Goal: Task Accomplishment & Management: Use online tool/utility

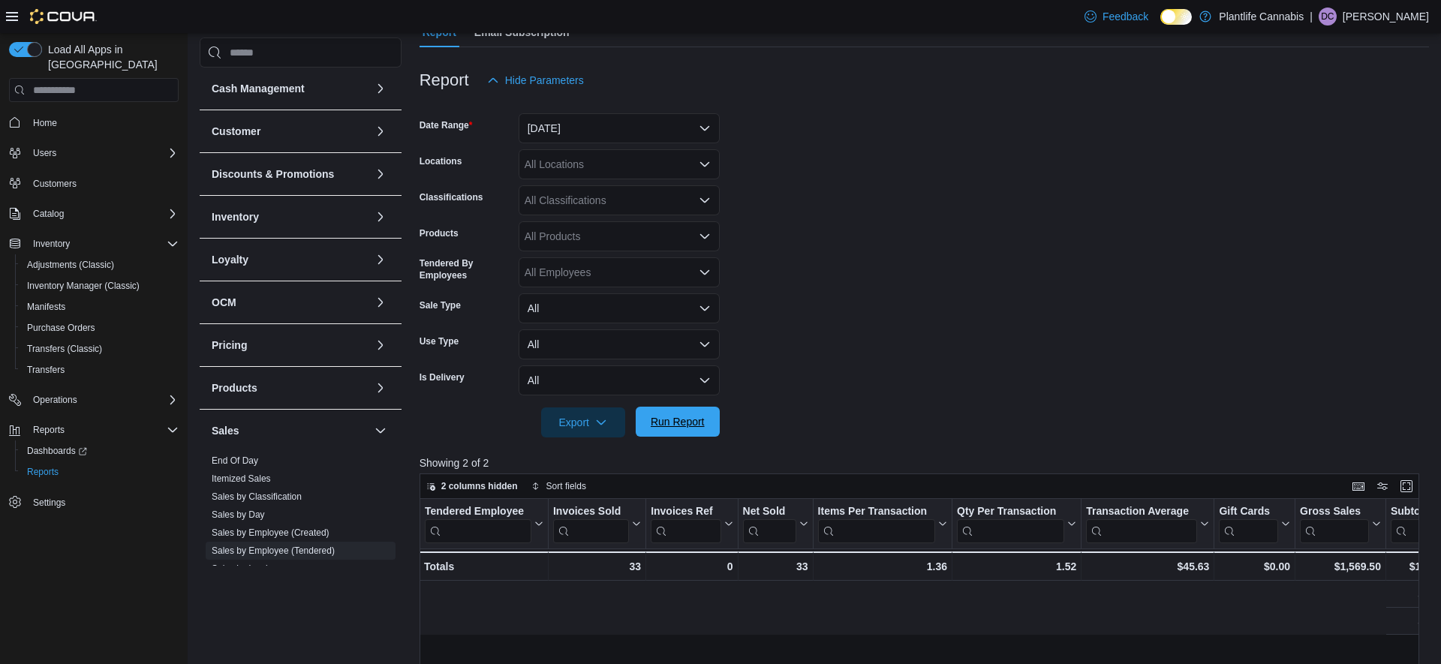
scroll to position [0, 1100]
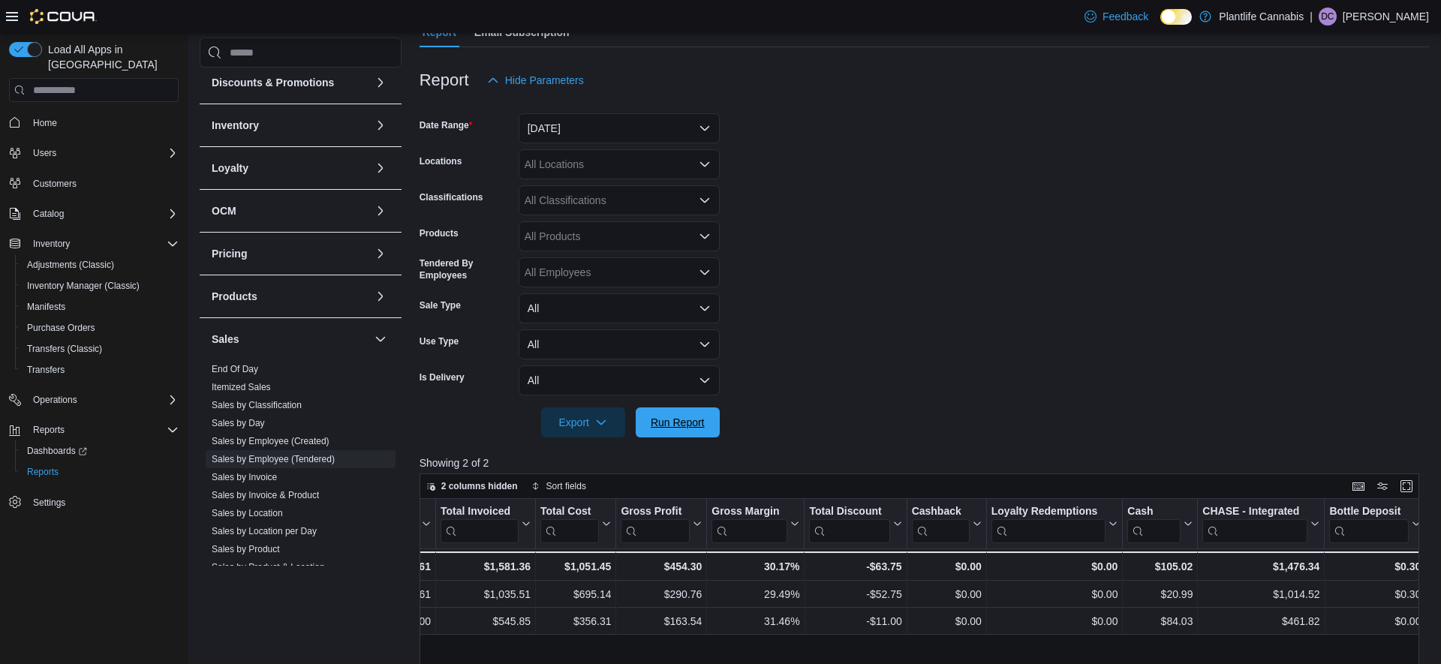
drag, startPoint x: 712, startPoint y: 417, endPoint x: 1042, endPoint y: 224, distance: 381.4
click at [712, 416] on button "Run Report" at bounding box center [678, 423] width 84 height 30
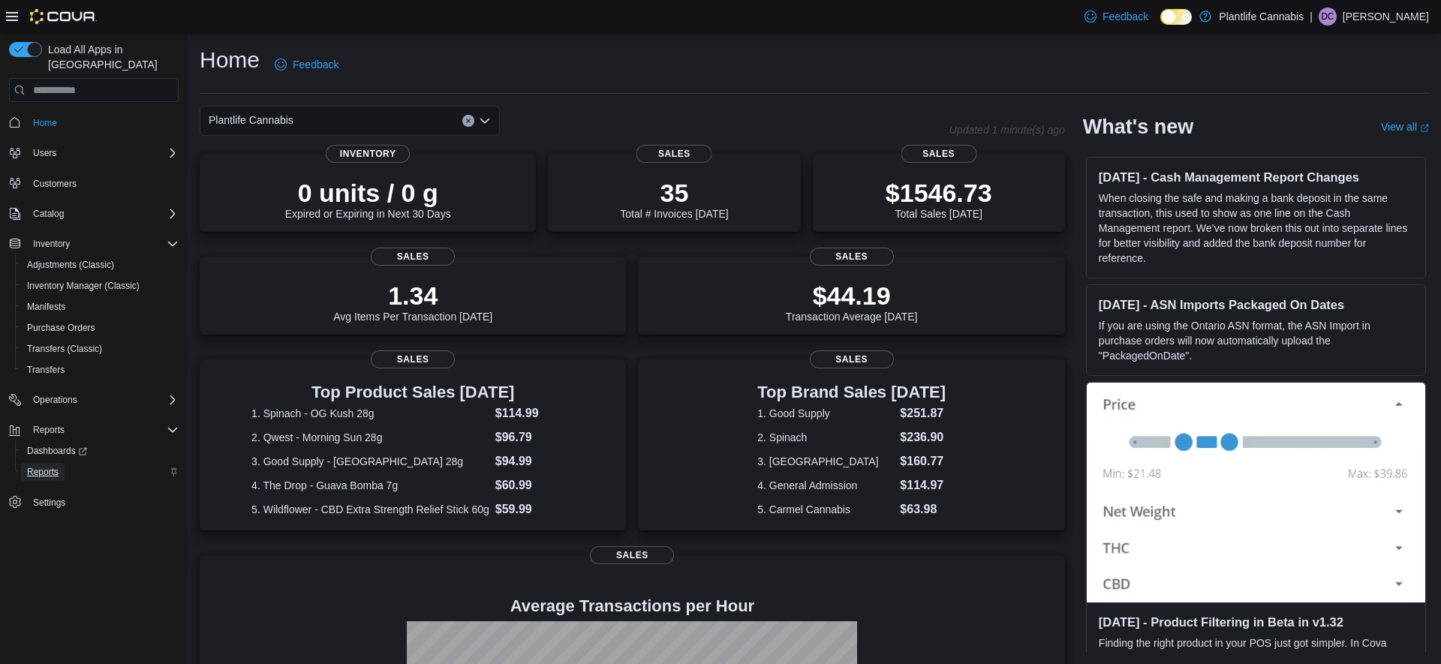
click at [46, 466] on span "Reports" at bounding box center [43, 472] width 32 height 12
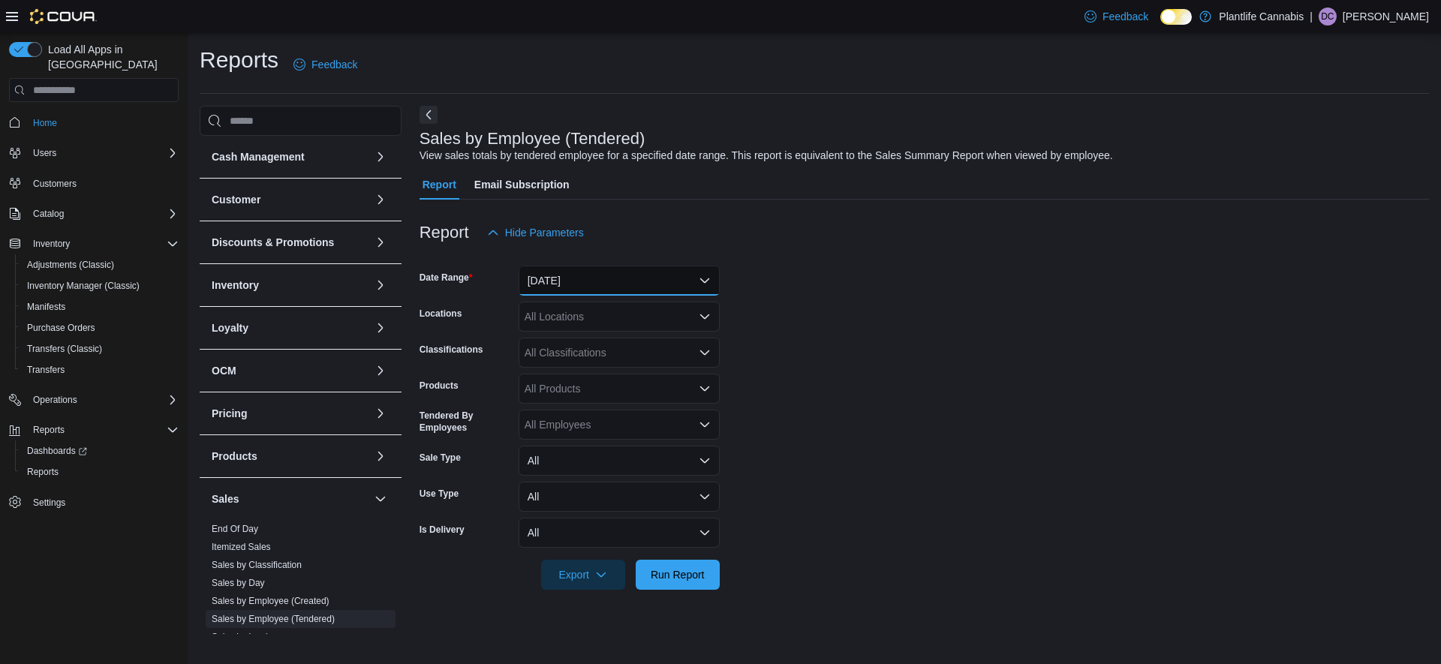
drag, startPoint x: 599, startPoint y: 278, endPoint x: 598, endPoint y: 296, distance: 18.0
click at [599, 278] on button "[DATE]" at bounding box center [619, 281] width 201 height 30
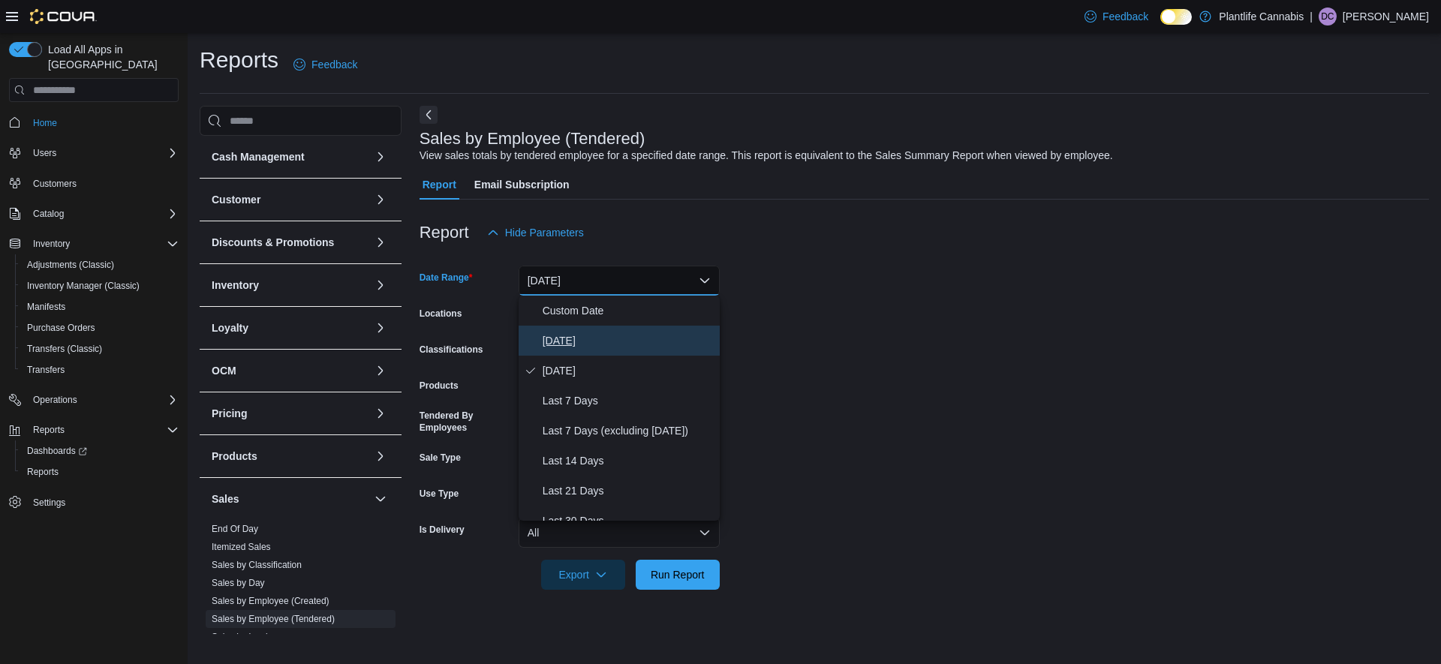
click at [562, 340] on span "[DATE]" at bounding box center [628, 341] width 171 height 18
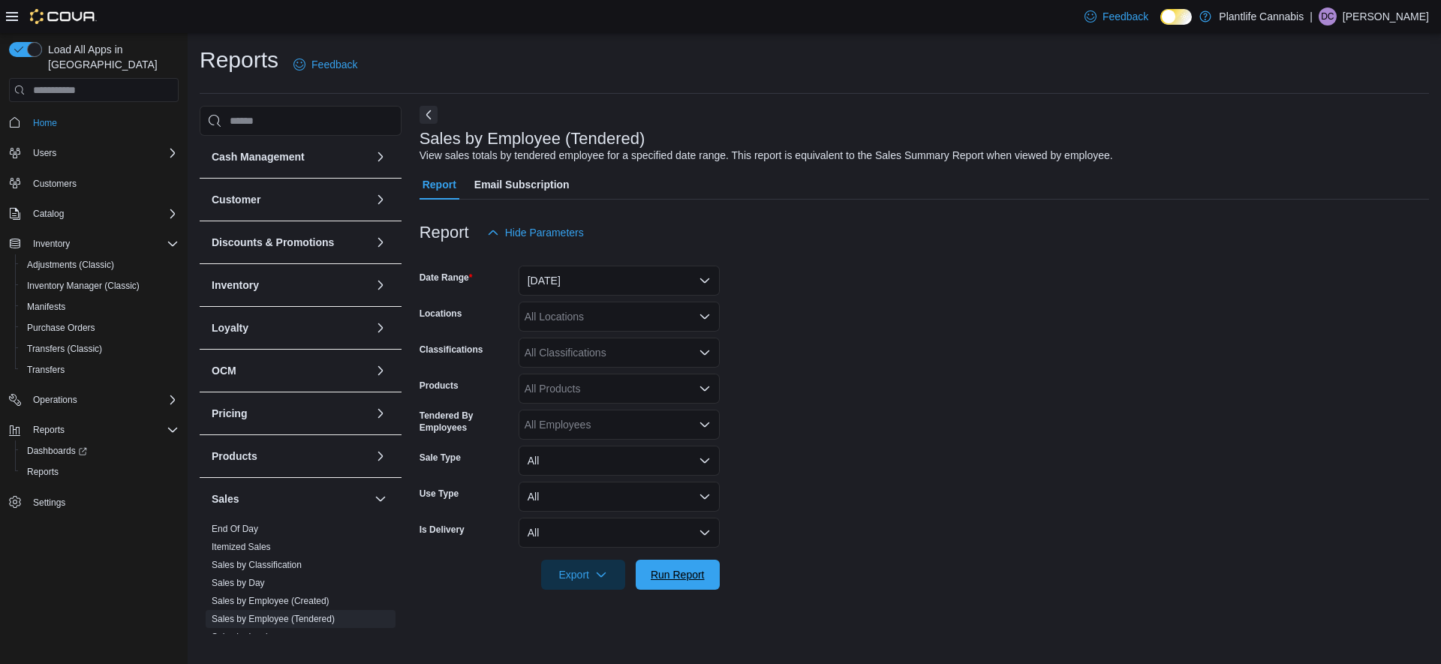
drag, startPoint x: 680, startPoint y: 568, endPoint x: 826, endPoint y: 396, distance: 225.8
click at [680, 568] on span "Run Report" at bounding box center [678, 575] width 66 height 30
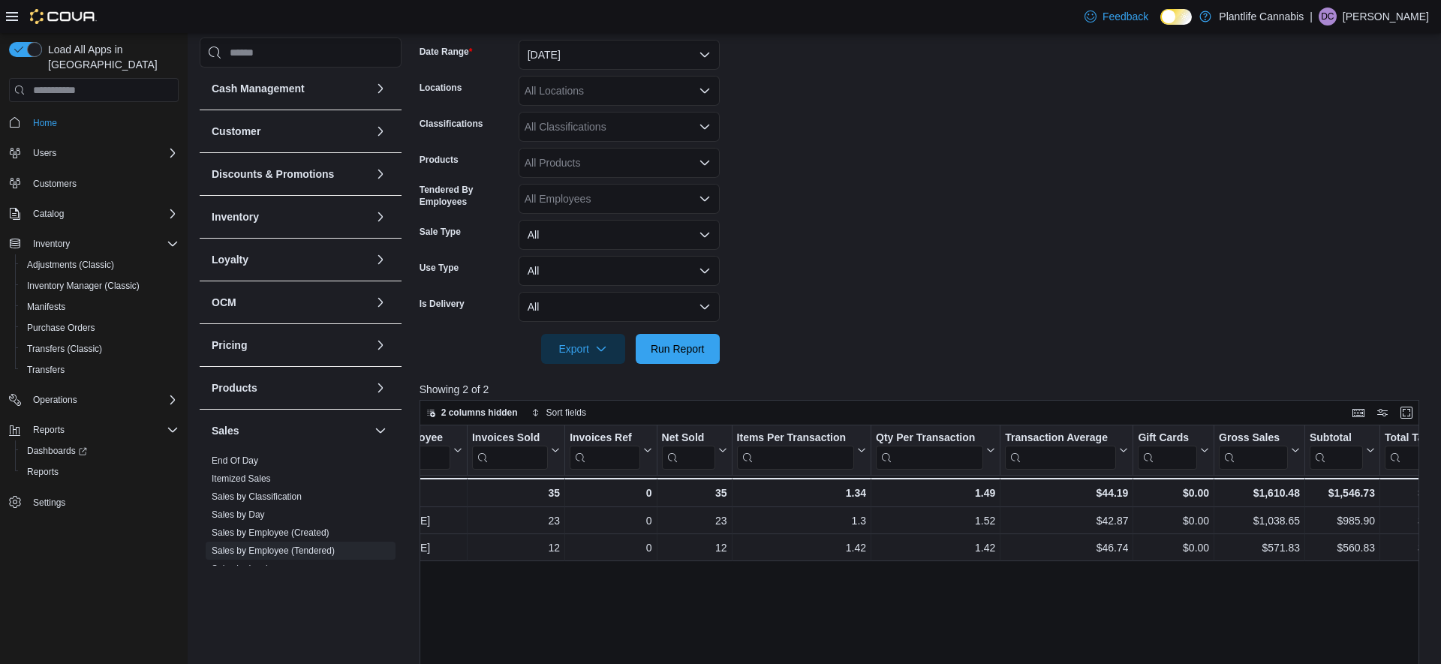
scroll to position [0, 1257]
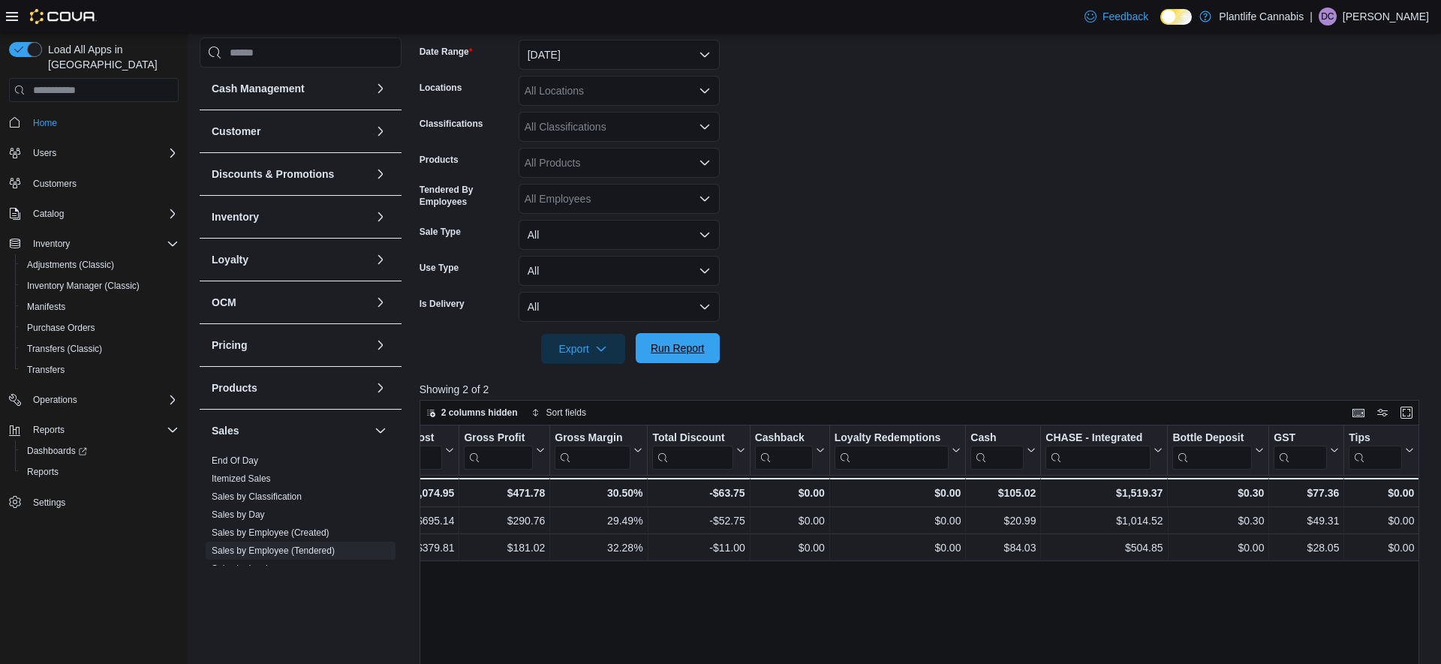
click at [694, 355] on span "Run Report" at bounding box center [678, 348] width 54 height 15
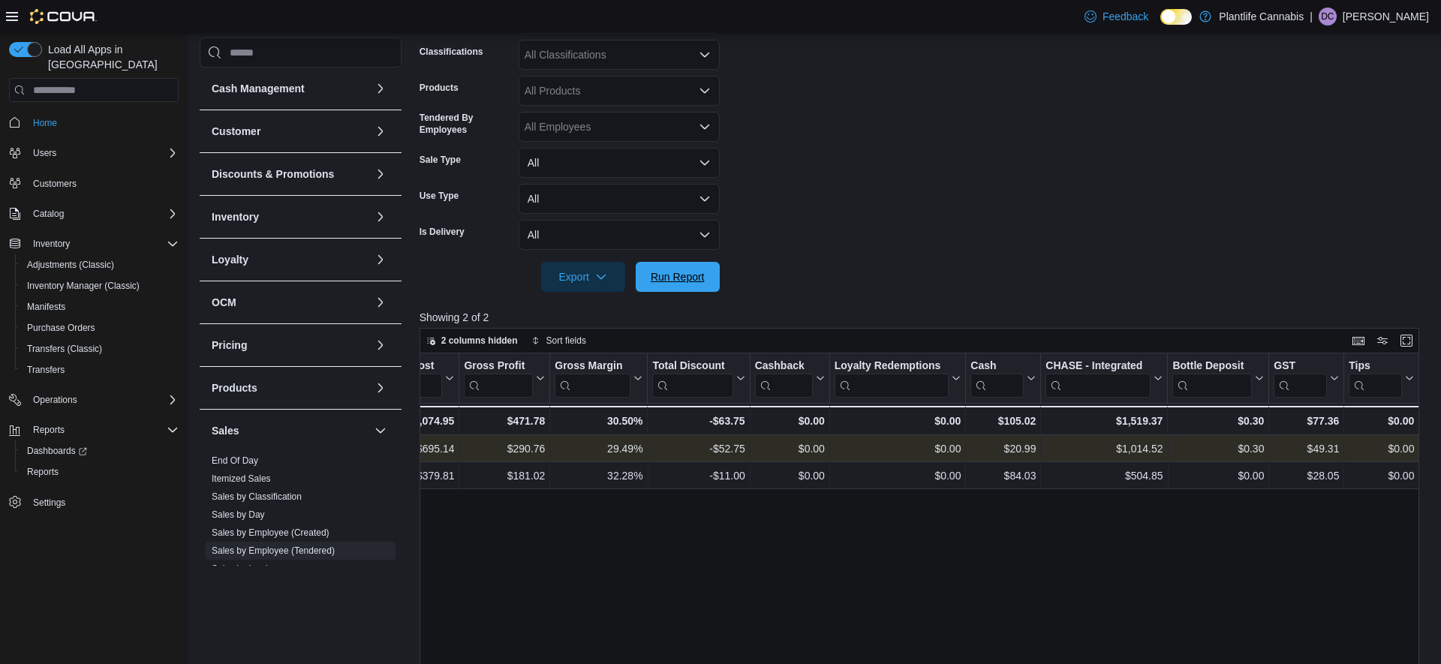
click at [668, 275] on span "Run Report" at bounding box center [678, 276] width 54 height 15
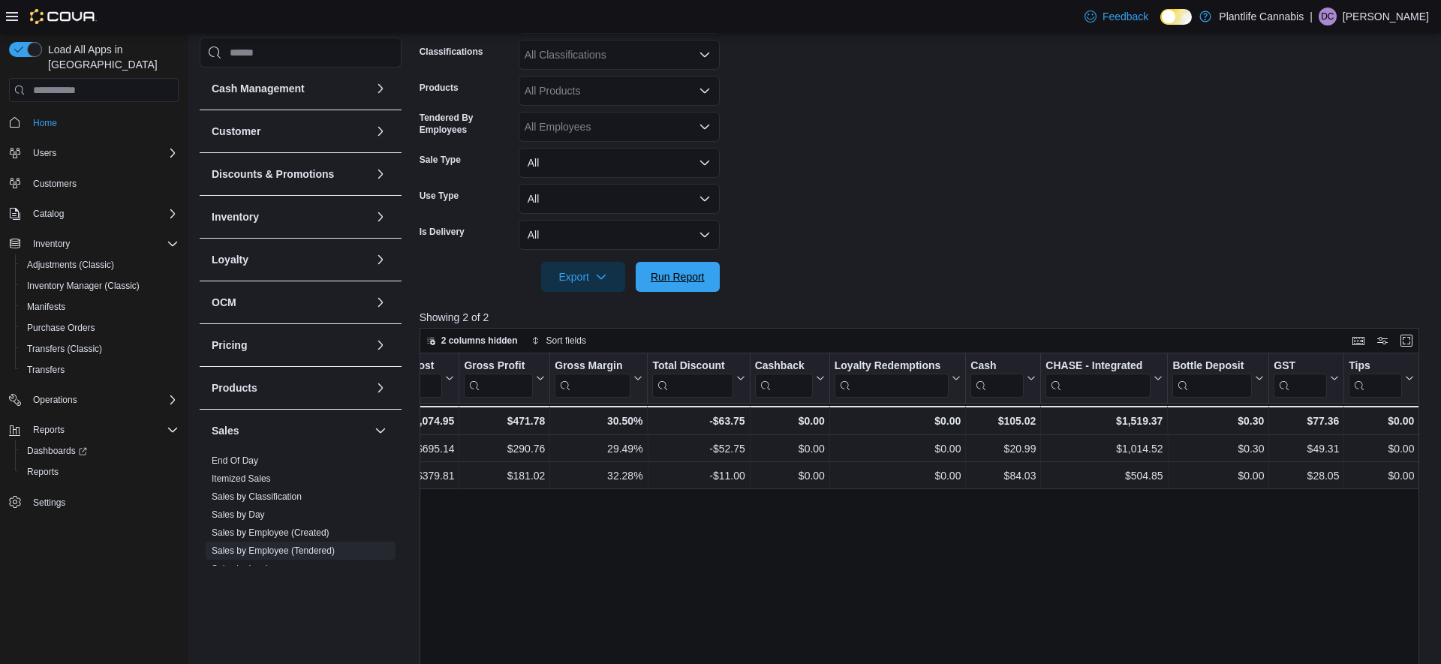
drag, startPoint x: 685, startPoint y: 277, endPoint x: 901, endPoint y: 287, distance: 216.4
click at [685, 277] on span "Run Report" at bounding box center [678, 276] width 54 height 15
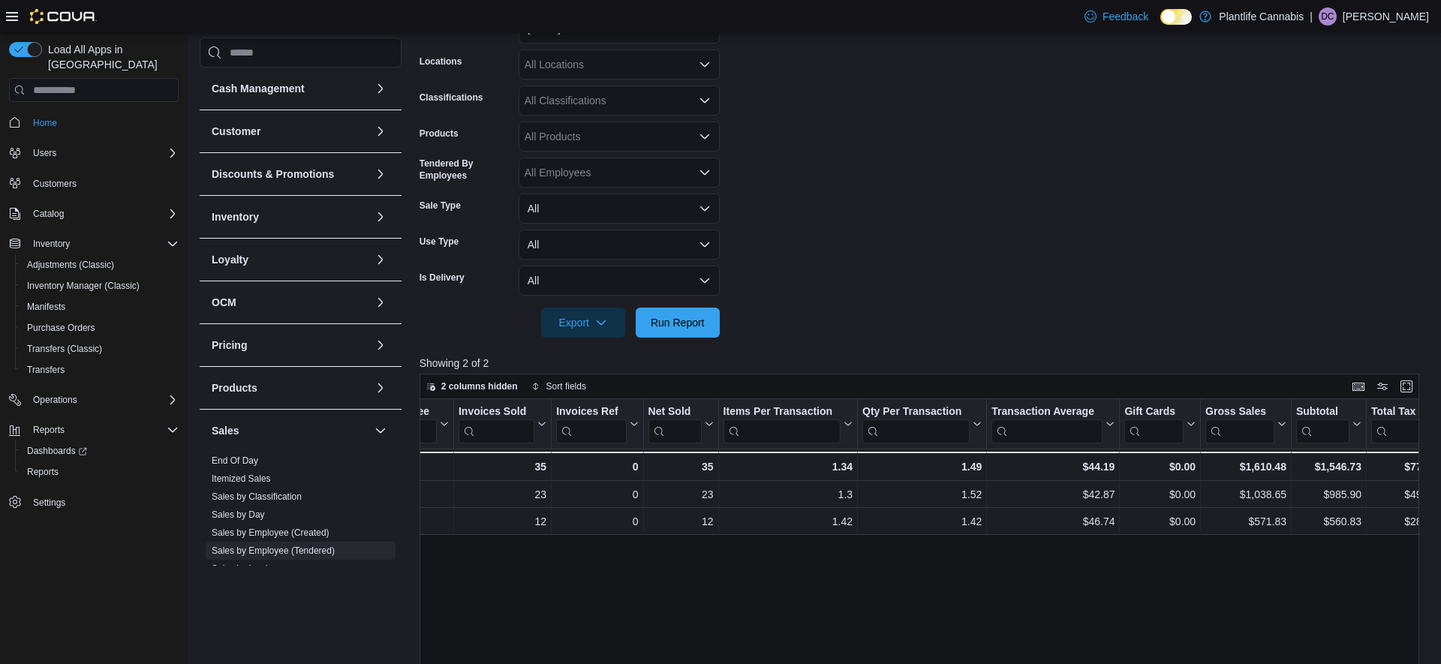
scroll to position [221, 0]
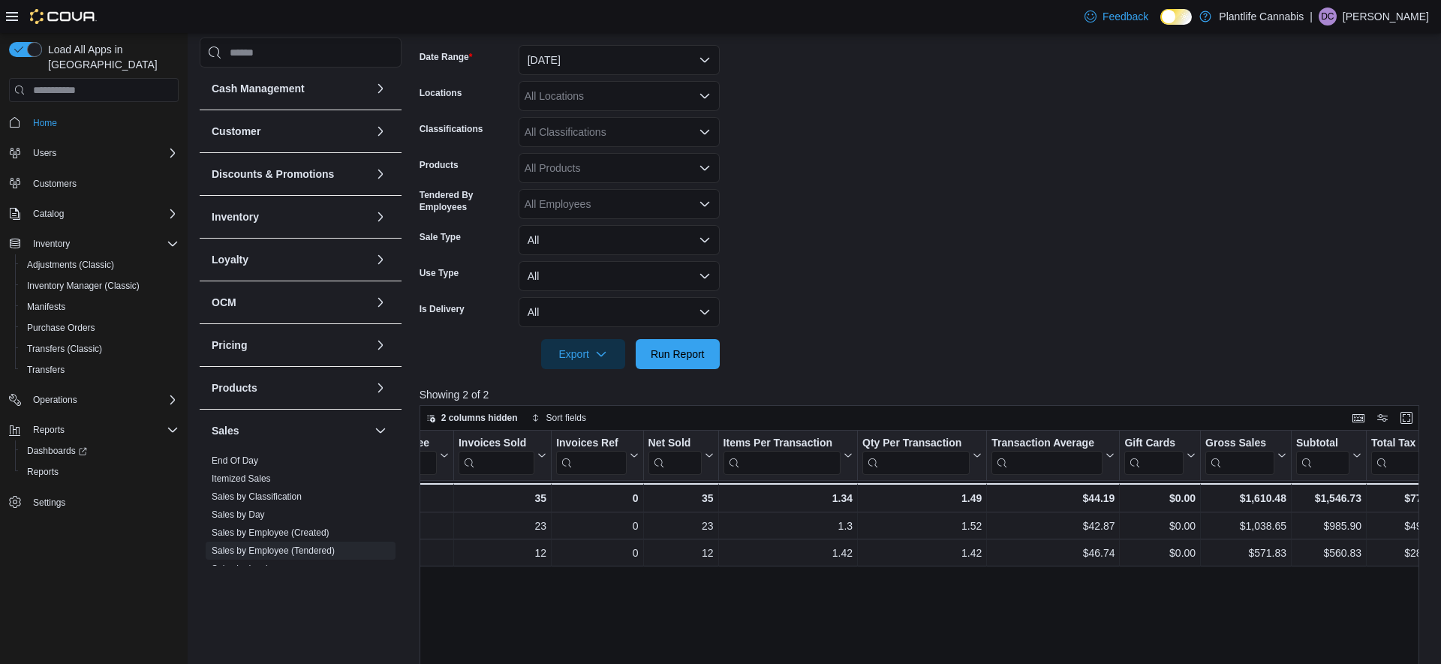
drag, startPoint x: 608, startPoint y: 118, endPoint x: 615, endPoint y: 129, distance: 13.1
click at [609, 121] on div "All Classifications" at bounding box center [619, 132] width 201 height 30
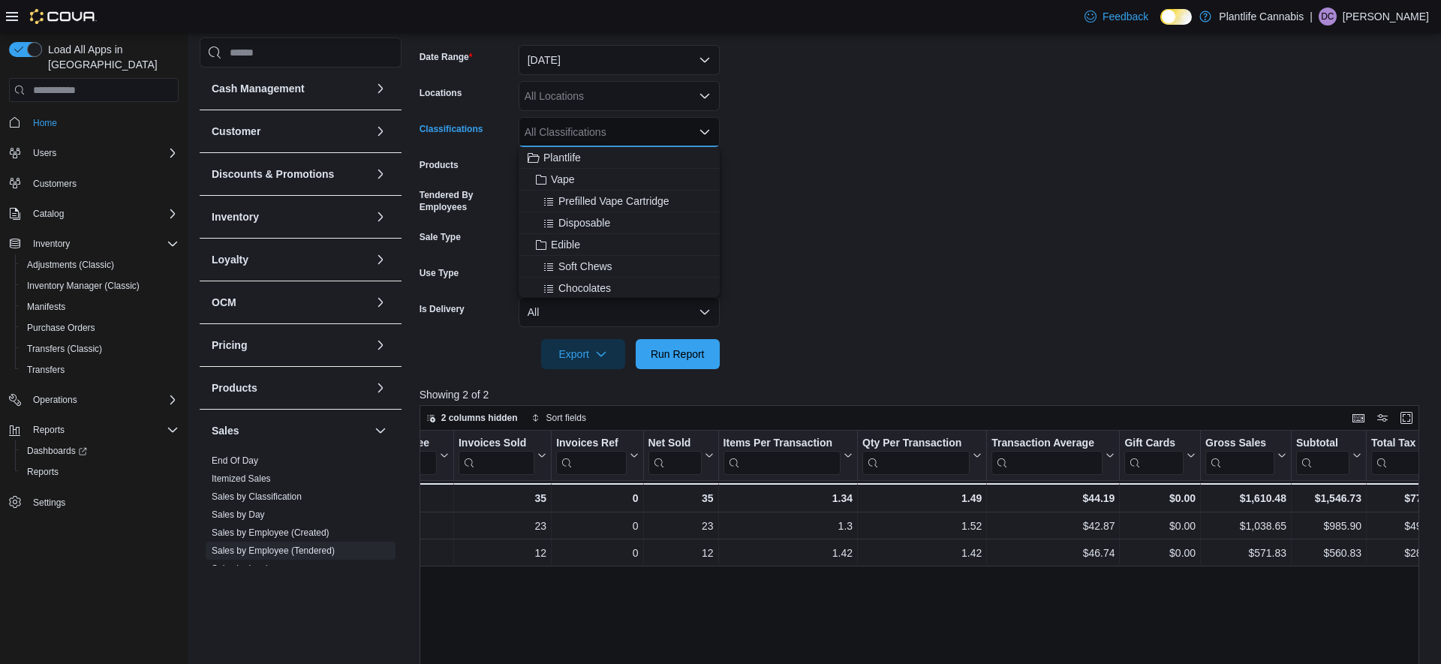
click at [618, 132] on div "All Classifications" at bounding box center [619, 132] width 201 height 30
drag, startPoint x: 605, startPoint y: 281, endPoint x: 742, endPoint y: 377, distance: 167.2
click at [605, 281] on span "Accessory Group" at bounding box center [591, 283] width 80 height 15
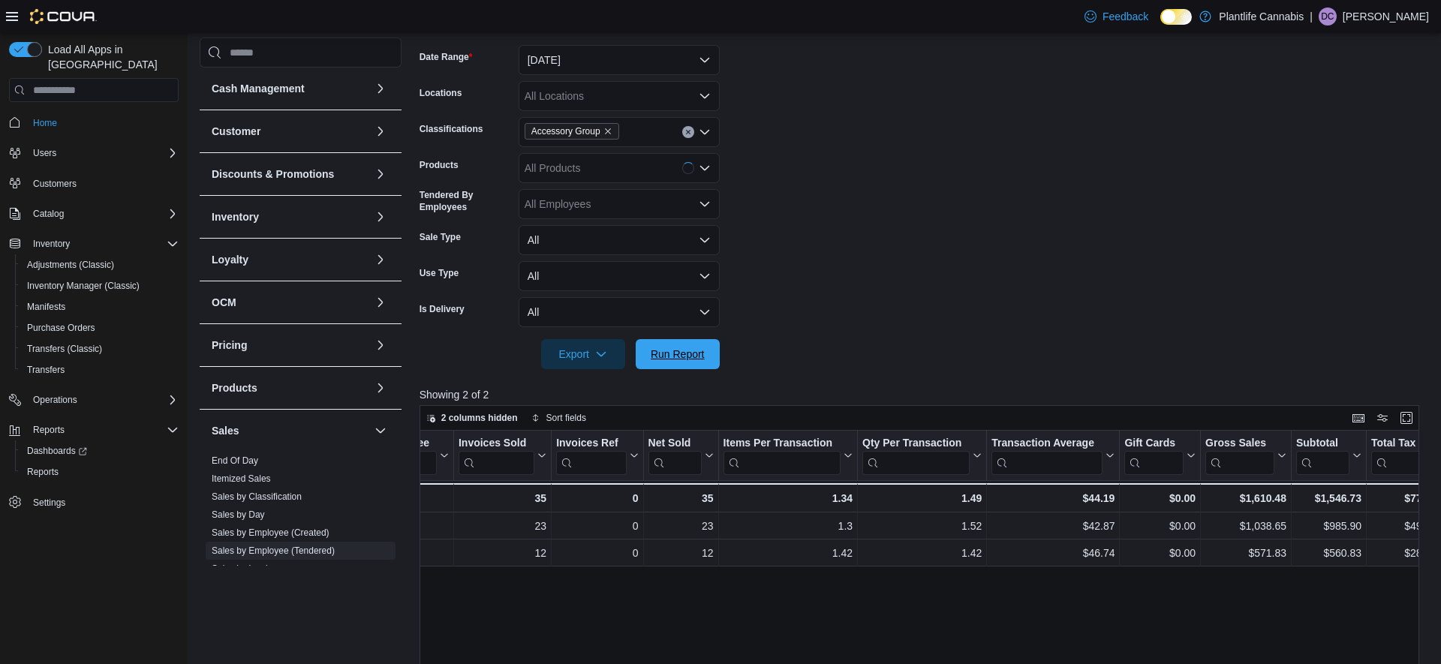
drag, startPoint x: 666, startPoint y: 359, endPoint x: 1024, endPoint y: 289, distance: 364.0
click at [667, 359] on span "Run Report" at bounding box center [678, 354] width 54 height 15
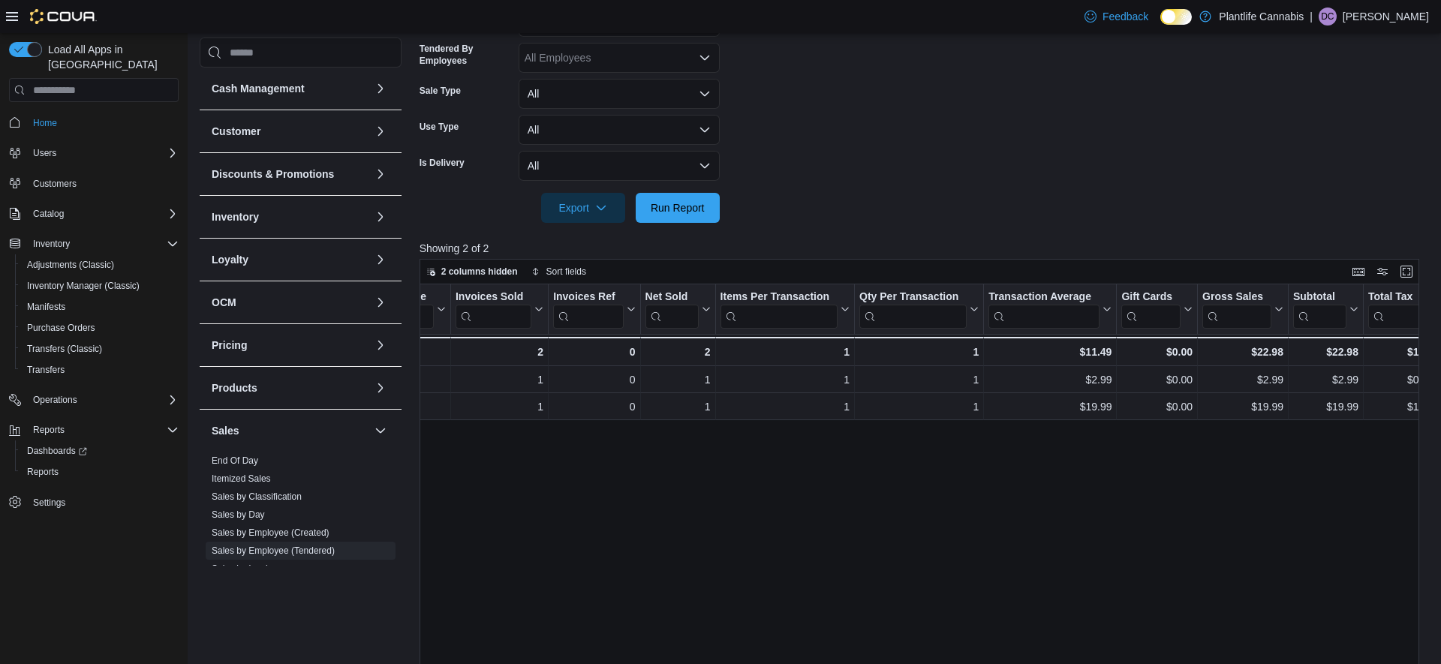
scroll to position [287, 0]
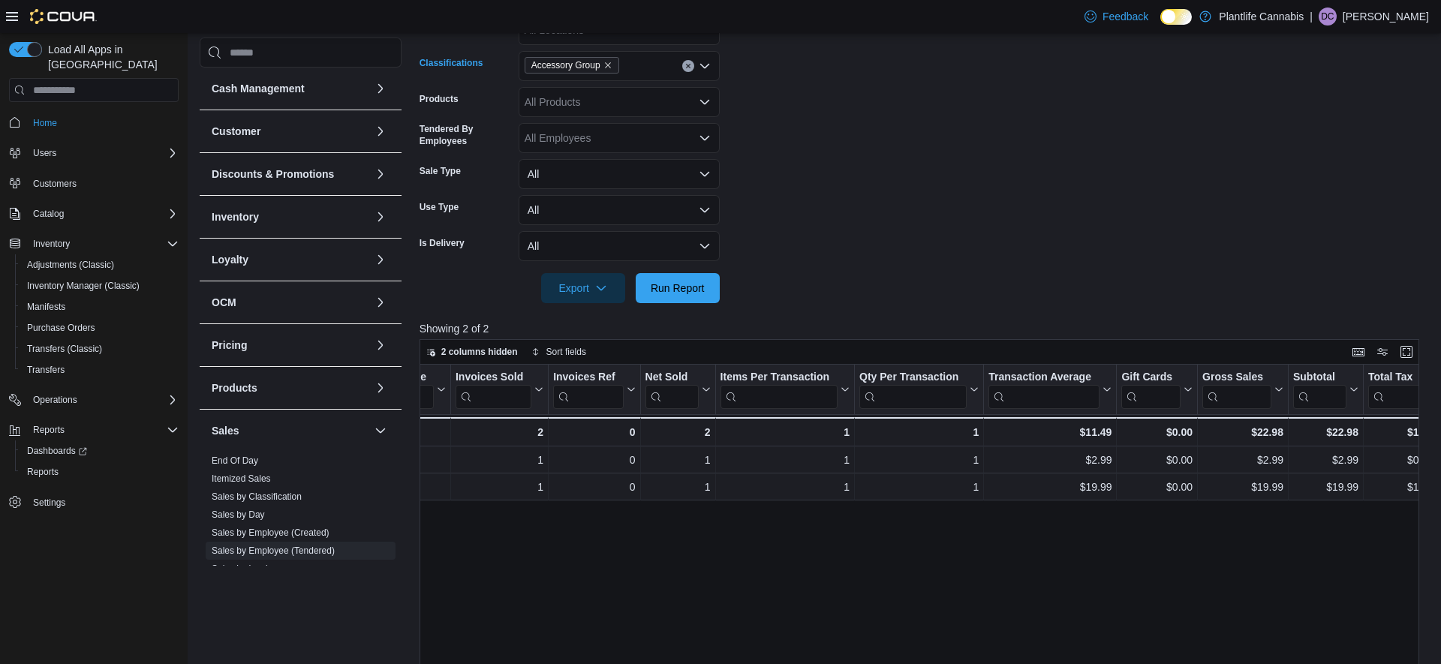
click at [687, 64] on button "Clear input" at bounding box center [688, 66] width 12 height 12
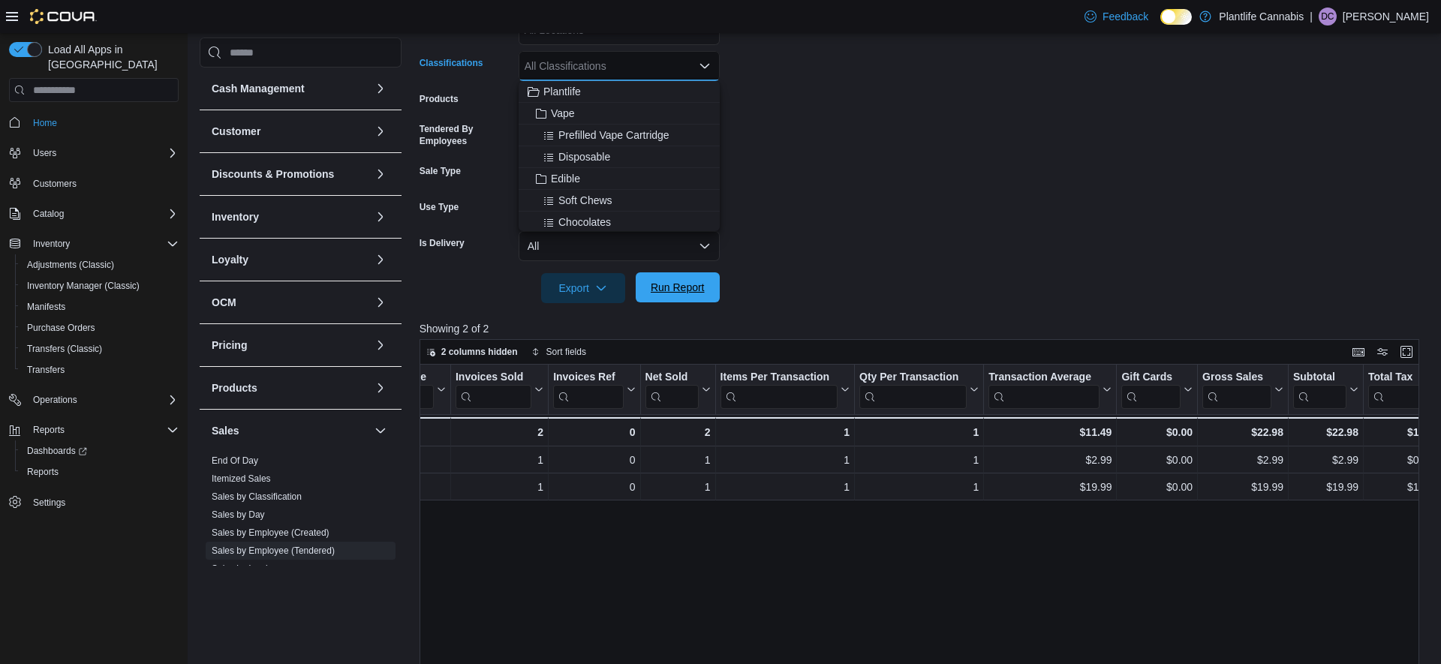
click at [681, 281] on span "Run Report" at bounding box center [678, 287] width 66 height 30
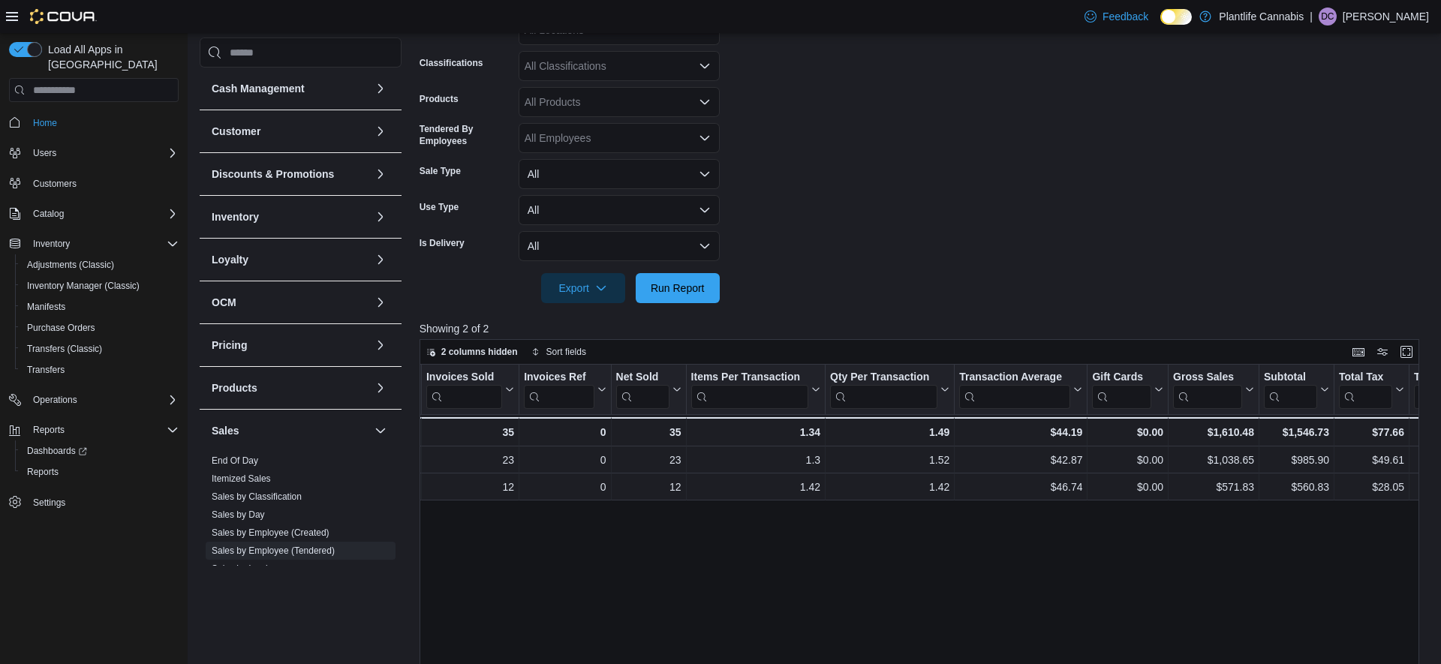
scroll to position [0, 125]
